Goal: Find contact information: Find contact information

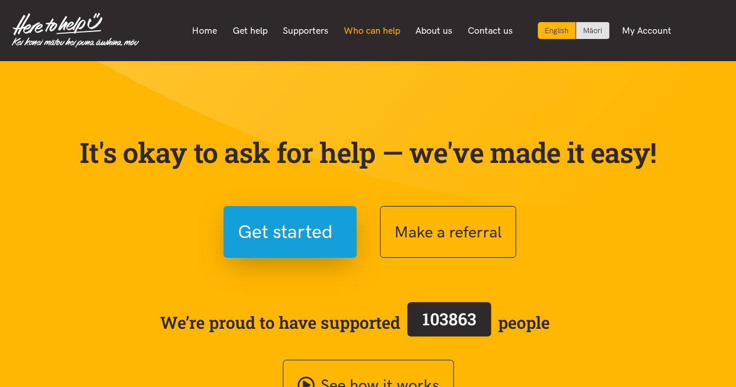
click at [373, 33] on link "Who can help" at bounding box center [372, 31] width 72 height 24
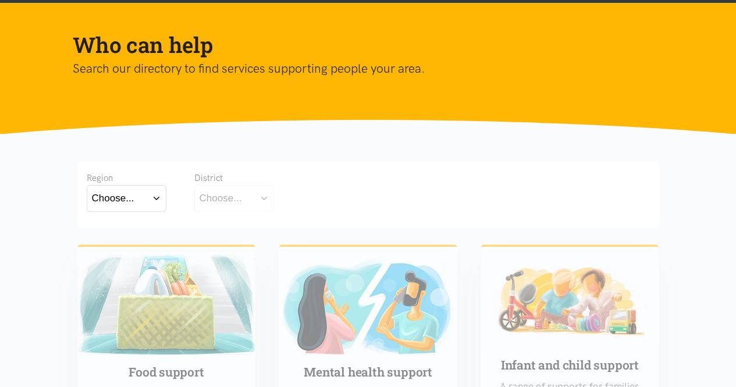
scroll to position [175, 0]
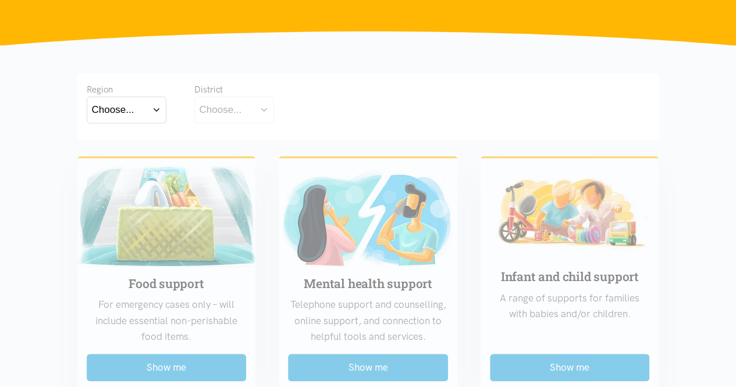
click at [148, 112] on button "Choose..." at bounding box center [127, 110] width 80 height 26
click at [122, 151] on div "Bay of Plenty [GEOGRAPHIC_DATA]" at bounding box center [127, 152] width 80 height 48
click at [122, 159] on label "[GEOGRAPHIC_DATA]" at bounding box center [126, 161] width 69 height 15
click at [0, 0] on input "[GEOGRAPHIC_DATA]" at bounding box center [0, 0] width 0 height 0
click at [231, 112] on div "Choose..." at bounding box center [221, 110] width 42 height 16
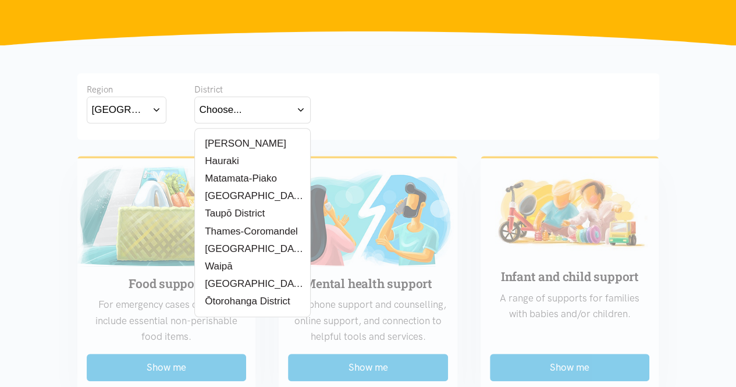
click at [232, 141] on label "[PERSON_NAME]" at bounding box center [243, 143] width 87 height 15
click at [0, 0] on input "[PERSON_NAME]" at bounding box center [0, 0] width 0 height 0
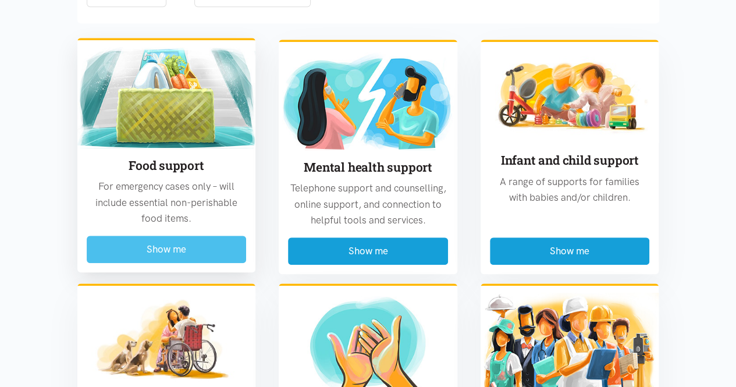
click at [198, 247] on button "Show me" at bounding box center [167, 249] width 160 height 27
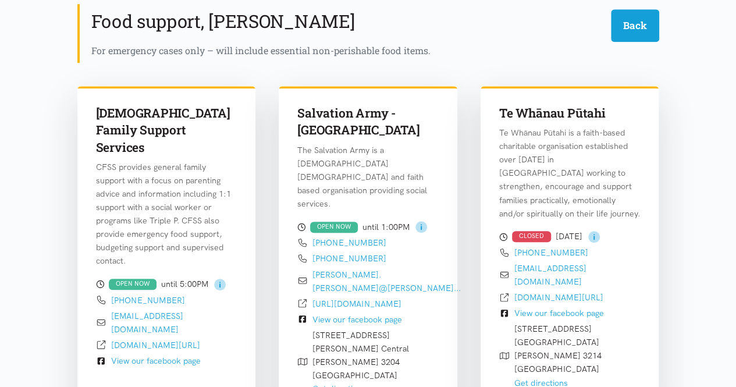
scroll to position [342, 0]
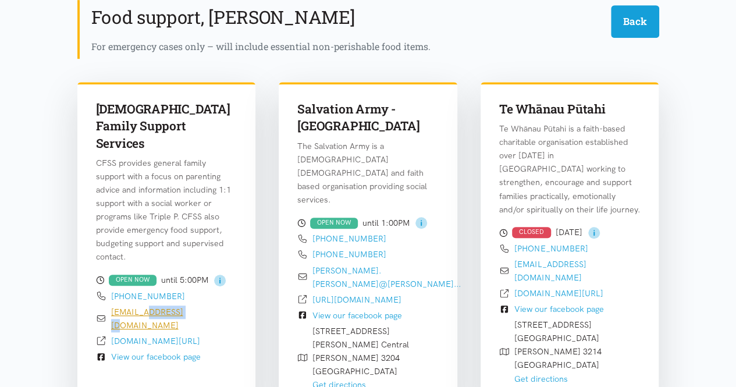
drag, startPoint x: 190, startPoint y: 280, endPoint x: 175, endPoint y: 279, distance: 15.8
click at [149, 305] on div "[EMAIL_ADDRESS][DOMAIN_NAME]" at bounding box center [166, 318] width 141 height 27
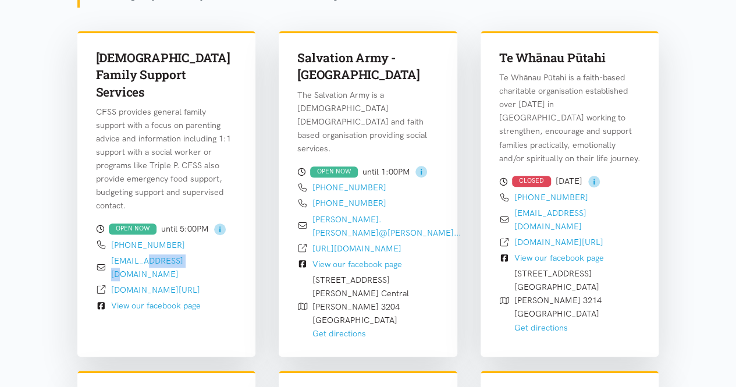
scroll to position [458, 0]
